Goal: Task Accomplishment & Management: Use online tool/utility

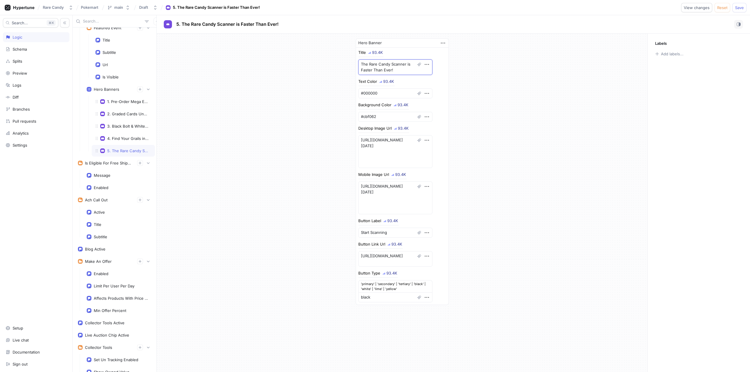
drag, startPoint x: 389, startPoint y: 68, endPoint x: 348, endPoint y: 62, distance: 41.1
click at [348, 62] on div "Hero Banner Title 93.4K The Rare Candy Scanner is Faster Than Ever! Text Color …" at bounding box center [402, 172] width 490 height 276
click at [365, 114] on textarea "#cbf062" at bounding box center [395, 117] width 74 height 10
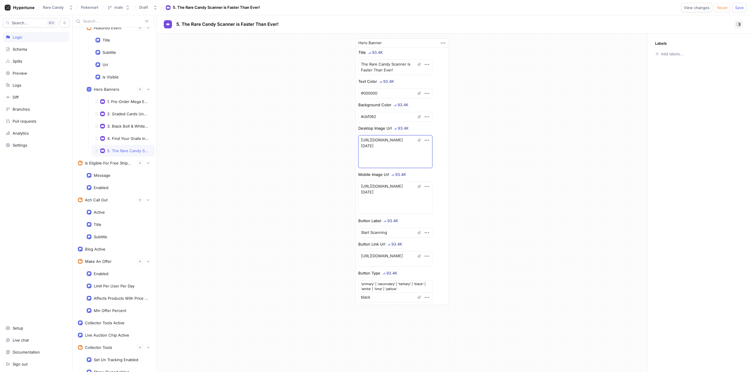
drag, startPoint x: 398, startPoint y: 165, endPoint x: 342, endPoint y: 139, distance: 61.6
click at [342, 139] on div "Hero Banner Title 93.4K The Rare Candy Scanner is Faster Than Ever! Text Color …" at bounding box center [402, 172] width 490 height 276
drag, startPoint x: 396, startPoint y: 210, endPoint x: 356, endPoint y: 179, distance: 51.0
click at [358, 179] on div "Mobile Image Url 93.4K [URL][DOMAIN_NAME][DATE]" at bounding box center [402, 194] width 88 height 42
drag, startPoint x: 399, startPoint y: 232, endPoint x: 338, endPoint y: 233, distance: 61.2
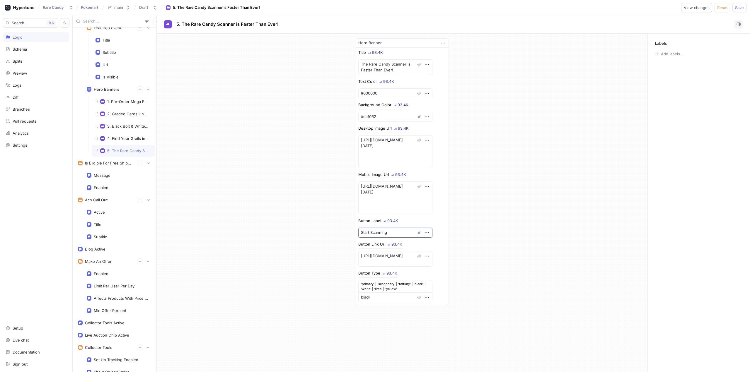
click at [338, 233] on div "Hero Banner Title 93.4K The Rare Candy Scanner is Faster Than Ever! Text Color …" at bounding box center [402, 172] width 490 height 276
drag, startPoint x: 386, startPoint y: 263, endPoint x: 341, endPoint y: 254, distance: 46.3
click at [341, 254] on div "Hero Banner Title 93.4K The Rare Candy Scanner is Faster Than Ever! Text Color …" at bounding box center [402, 172] width 490 height 276
click at [289, 225] on div "Hero Banner Title 93.4K The Rare Candy Scanner is Faster Than Ever! Text Color …" at bounding box center [402, 172] width 490 height 276
type textarea "x"
